Goal: Information Seeking & Learning: Learn about a topic

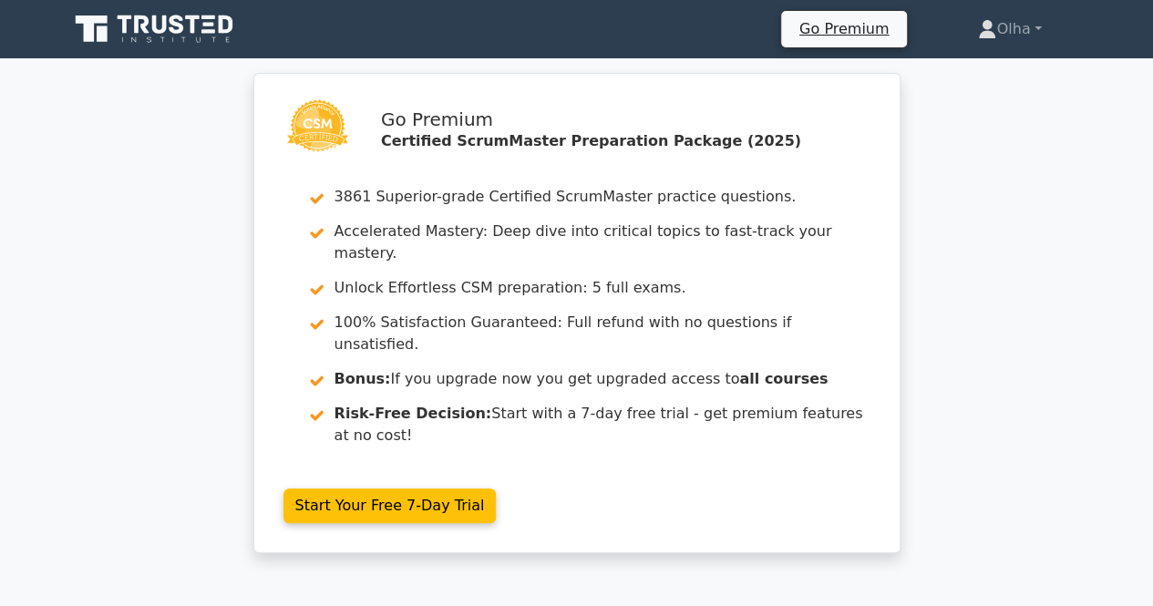
click at [209, 26] on icon at bounding box center [155, 29] width 175 height 35
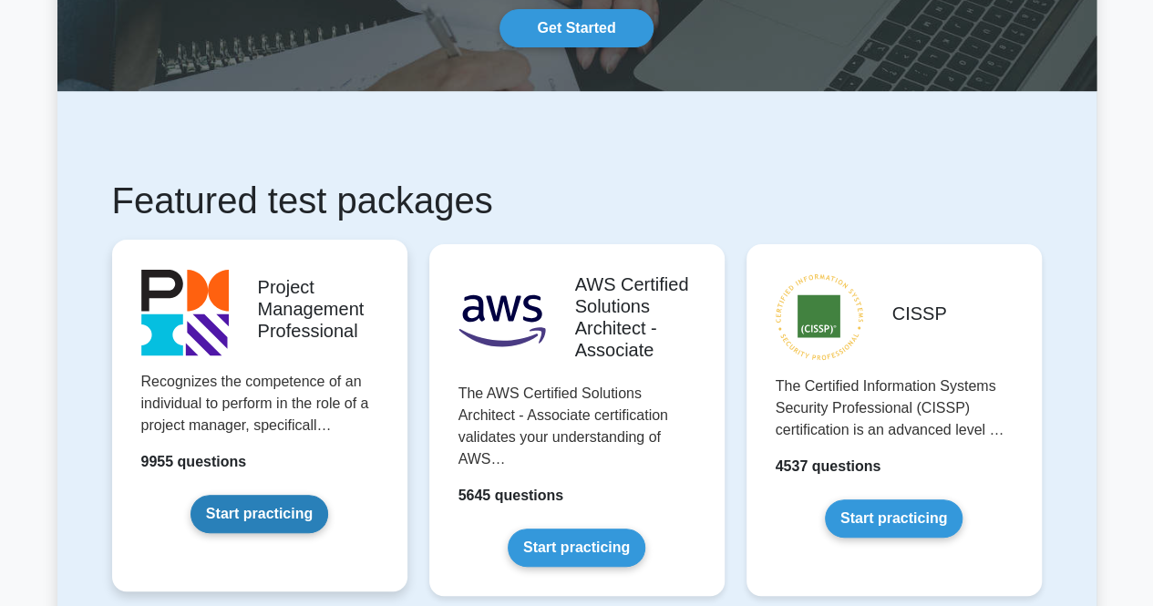
scroll to position [273, 0]
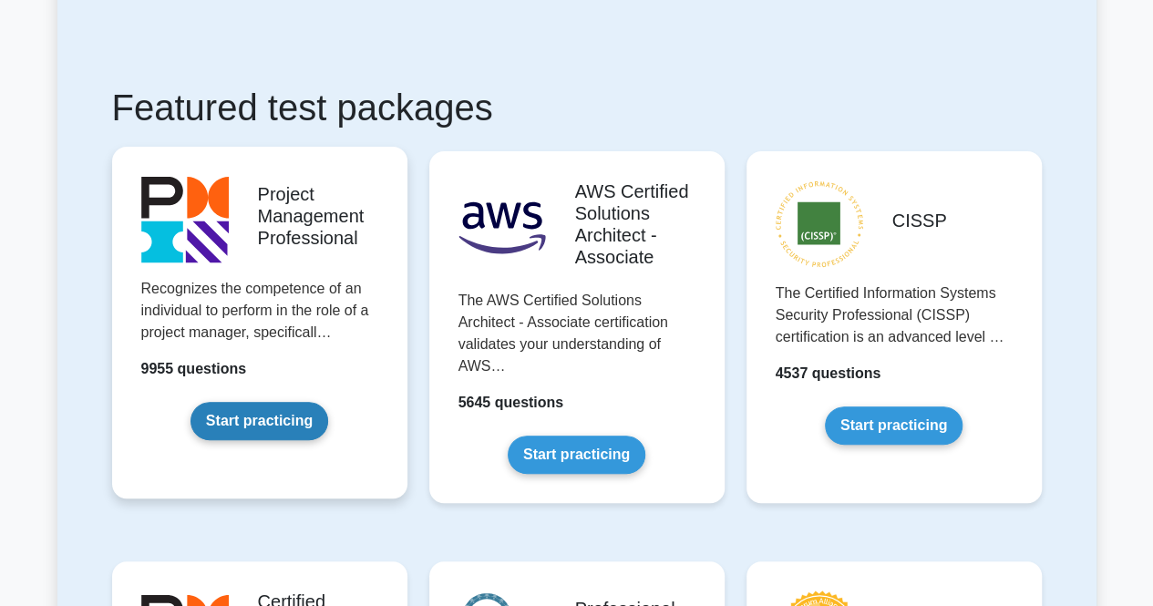
click at [281, 402] on link "Start practicing" at bounding box center [259, 421] width 138 height 38
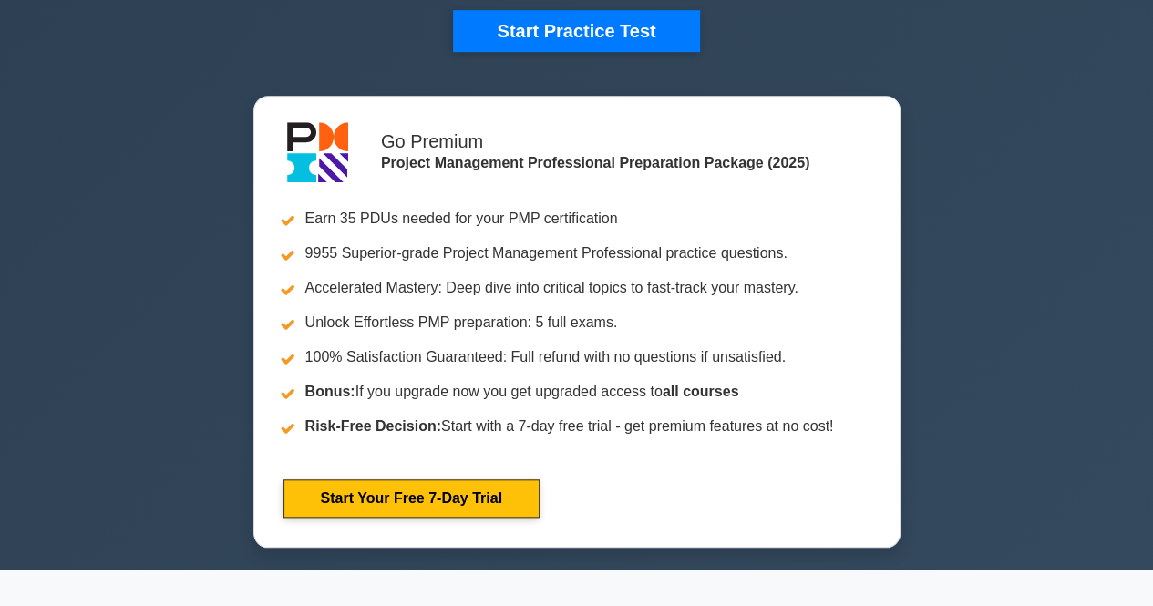
scroll to position [547, 0]
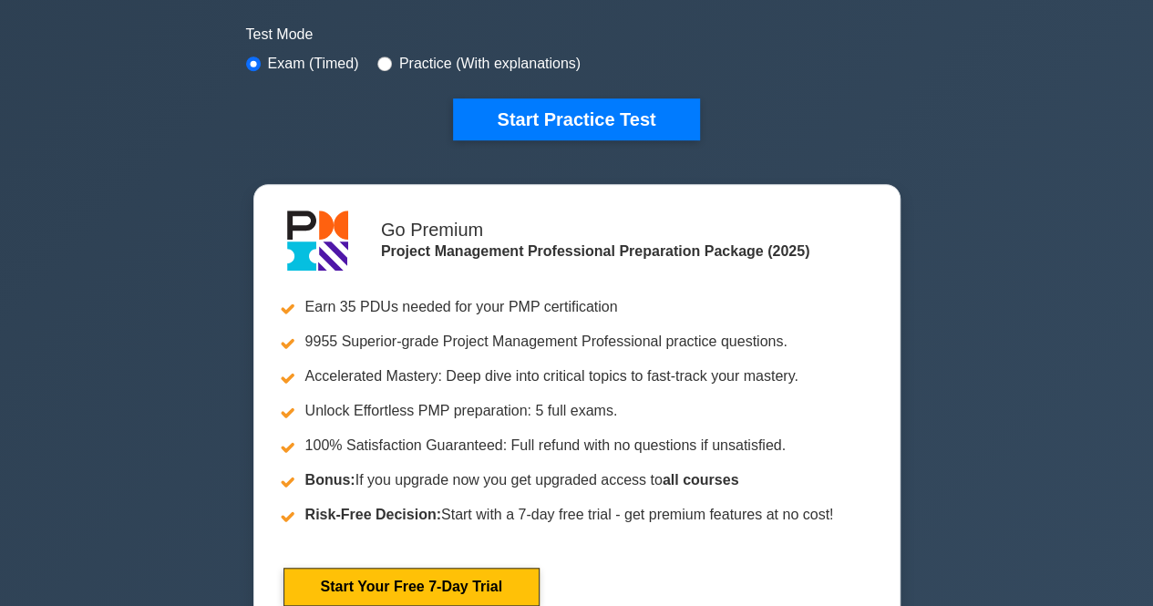
click at [159, 301] on div "Project Management Professional Customize Your Next Practice Test Topics Scope …" at bounding box center [576, 84] width 1153 height 1147
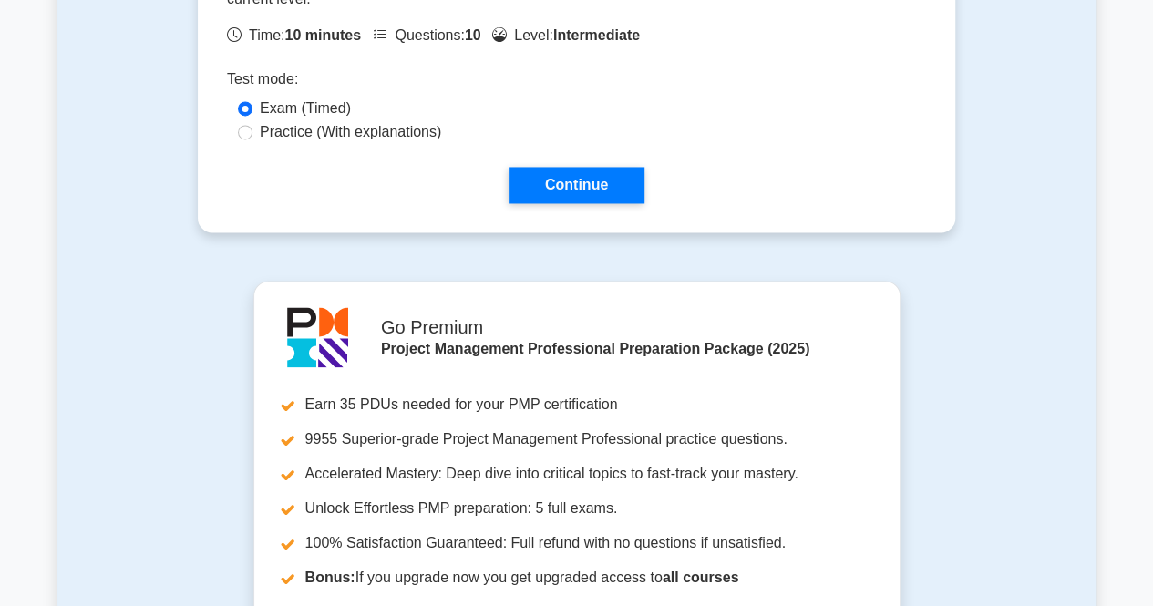
scroll to position [1458, 0]
